Goal: Task Accomplishment & Management: Use online tool/utility

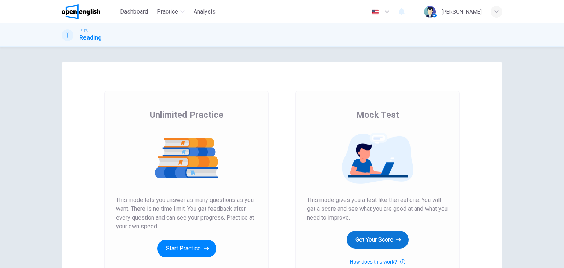
click at [382, 239] on button "Get Your Score" at bounding box center [377, 240] width 62 height 18
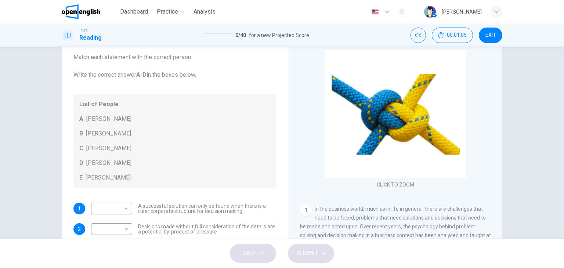
scroll to position [93, 0]
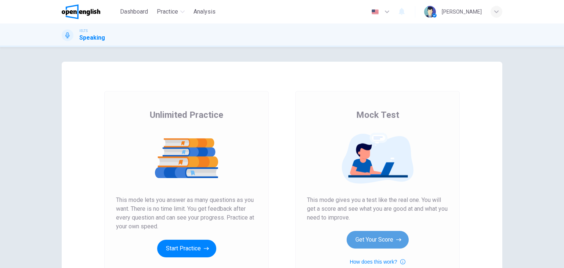
click at [395, 247] on button "Get Your Score" at bounding box center [377, 240] width 62 height 18
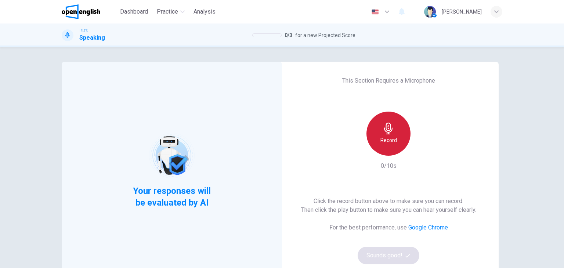
click at [398, 128] on div "Record" at bounding box center [388, 134] width 44 height 44
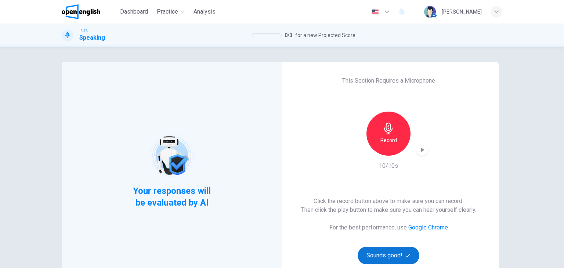
click at [396, 257] on button "Sounds good!" at bounding box center [388, 256] width 62 height 18
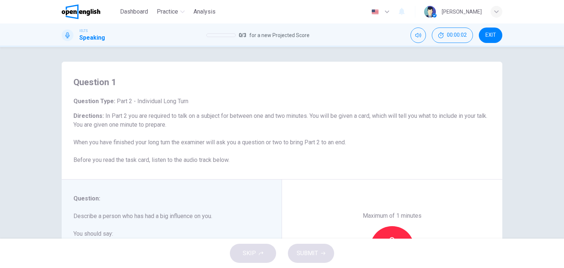
click at [260, 199] on div "Question : Describe a person who has had a big influence on you. You should say…" at bounding box center [174, 248] width 202 height 108
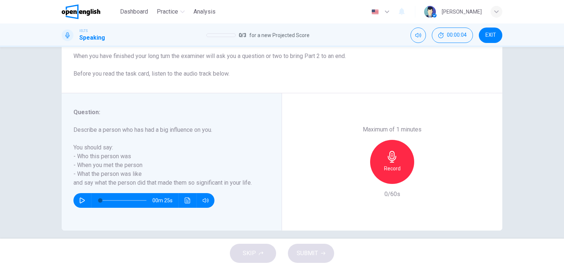
scroll to position [88, 0]
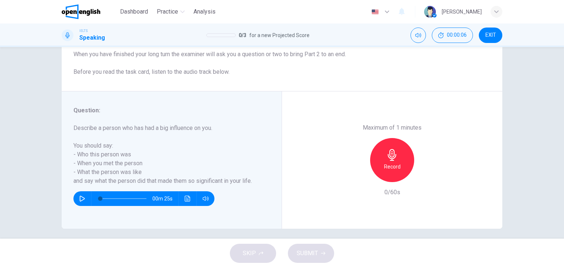
click at [388, 148] on div "Record" at bounding box center [392, 160] width 44 height 44
click at [302, 247] on button "SUBMIT" at bounding box center [311, 253] width 46 height 19
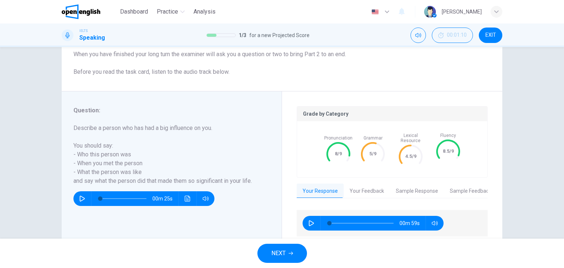
click at [534, 135] on div "Question 1 Question Type : Part 2 - Individual Long Turn Directions : In Part 2…" at bounding box center [282, 143] width 564 height 192
click at [293, 255] on button "NEXT" at bounding box center [282, 253] width 50 height 19
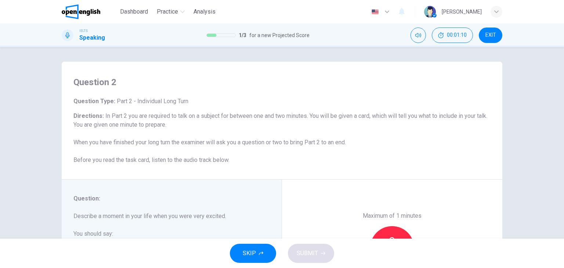
click at [294, 219] on div "Maximum of 1 minutes Record 0/60s" at bounding box center [392, 247] width 220 height 137
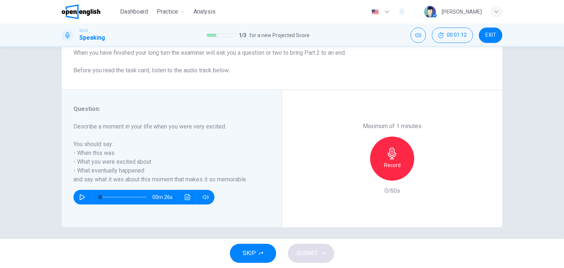
scroll to position [93, 0]
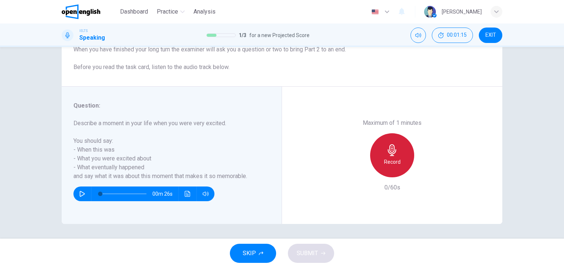
click at [392, 145] on icon "button" at bounding box center [392, 150] width 8 height 12
click at [391, 152] on icon "button" at bounding box center [392, 150] width 8 height 12
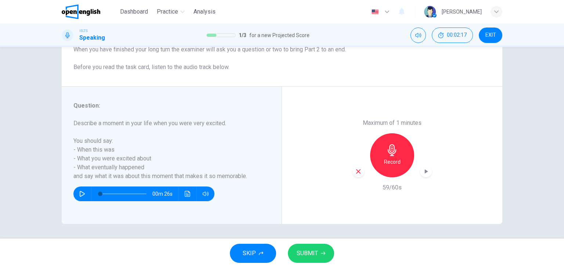
click at [310, 251] on span "SUBMIT" at bounding box center [307, 253] width 21 height 10
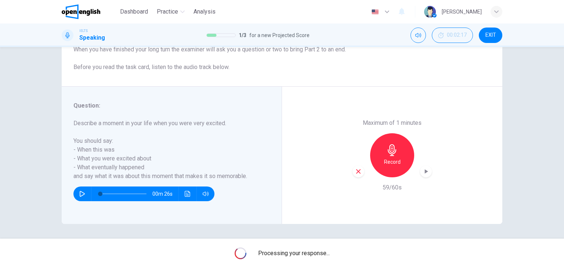
click at [430, 175] on div "Maximum of 1 minutes Record 59/60s" at bounding box center [392, 155] width 220 height 137
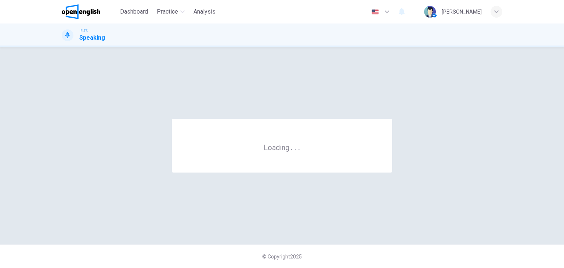
scroll to position [0, 0]
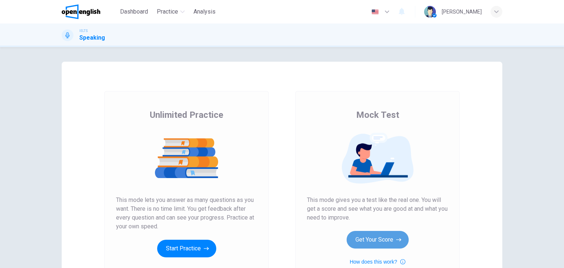
click at [388, 233] on button "Get Your Score" at bounding box center [377, 240] width 62 height 18
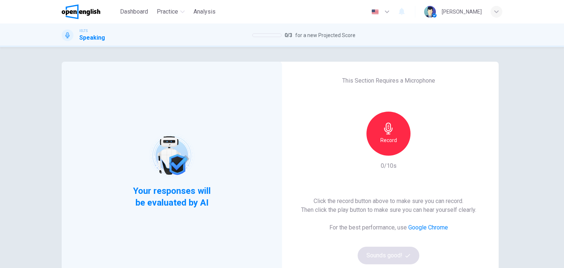
click at [396, 128] on div "Record" at bounding box center [388, 134] width 44 height 44
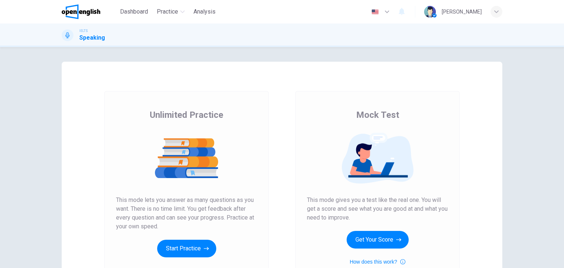
click at [370, 228] on div "Mock Test This mode gives you a test like the real one. You will get a score an…" at bounding box center [377, 187] width 141 height 157
click at [381, 239] on button "Get Your Score" at bounding box center [377, 240] width 62 height 18
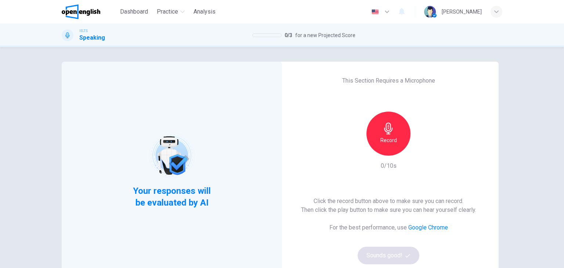
click at [396, 139] on div "Record" at bounding box center [388, 134] width 44 height 44
click at [326, 166] on div "This Section Requires a Microphone Stop 1/10s Click the record button above to …" at bounding box center [388, 170] width 220 height 217
click at [378, 248] on button "Sounds good!" at bounding box center [388, 256] width 62 height 18
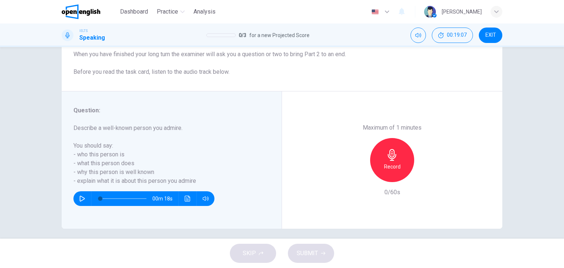
scroll to position [93, 0]
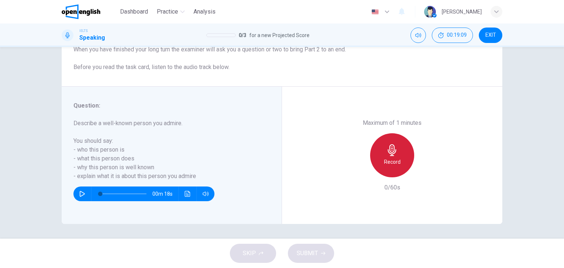
click at [382, 141] on div "Record" at bounding box center [392, 155] width 44 height 44
click at [409, 163] on div "Stop" at bounding box center [392, 155] width 44 height 44
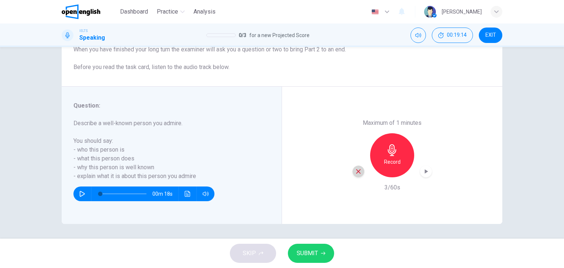
click at [361, 173] on div "button" at bounding box center [358, 172] width 12 height 12
